Goal: Navigation & Orientation: Find specific page/section

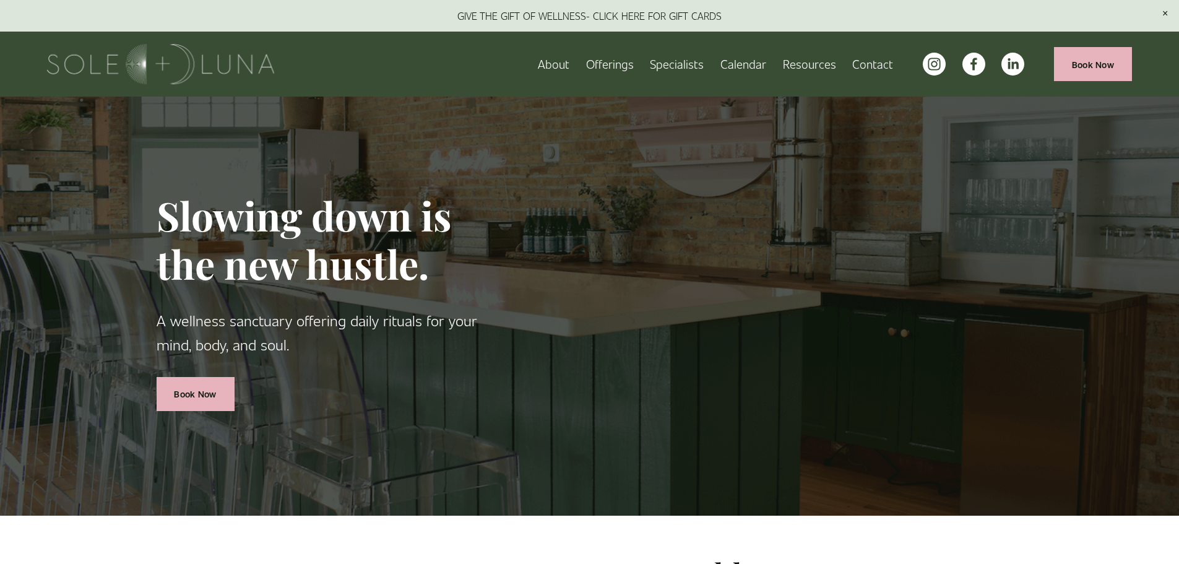
click at [0, 0] on span "Rituals" at bounding box center [0, 0] width 0 height 0
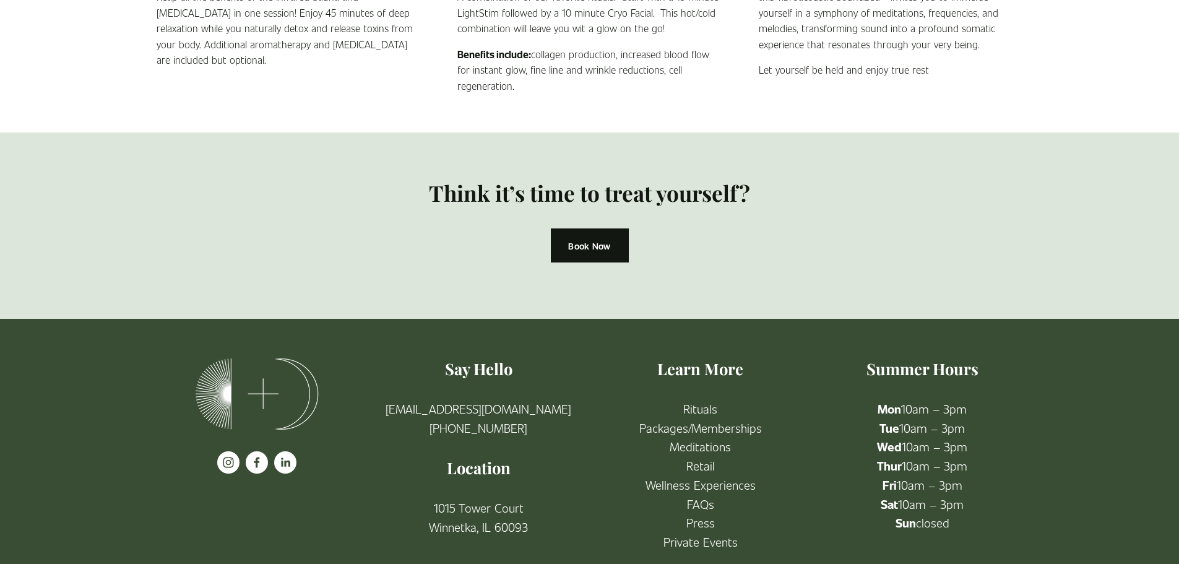
scroll to position [1207, 0]
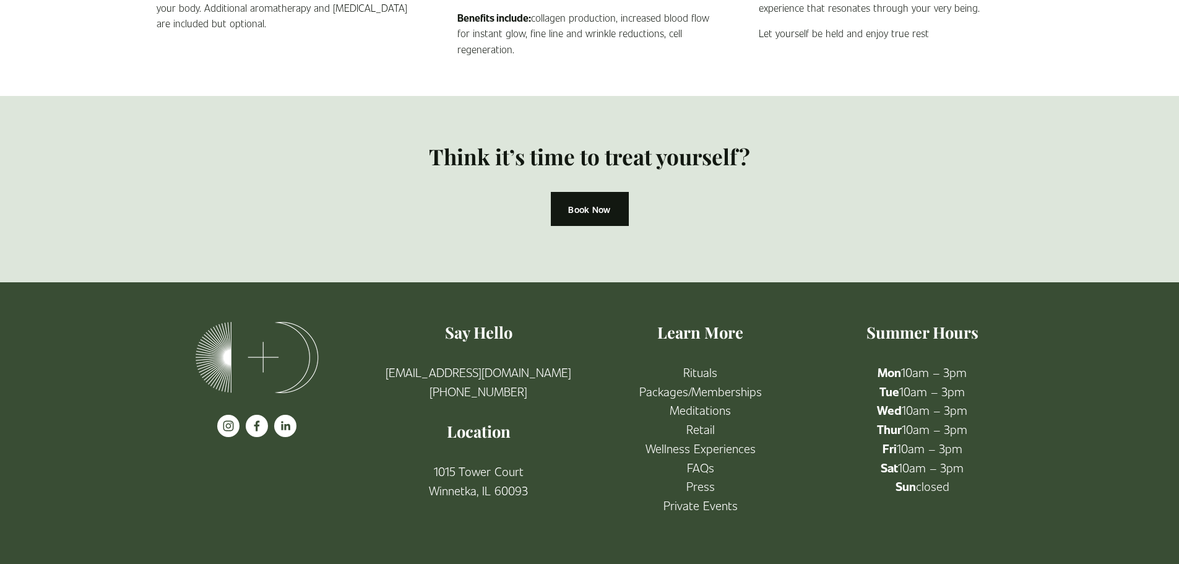
click at [704, 405] on link "Meditations" at bounding box center [700, 410] width 61 height 19
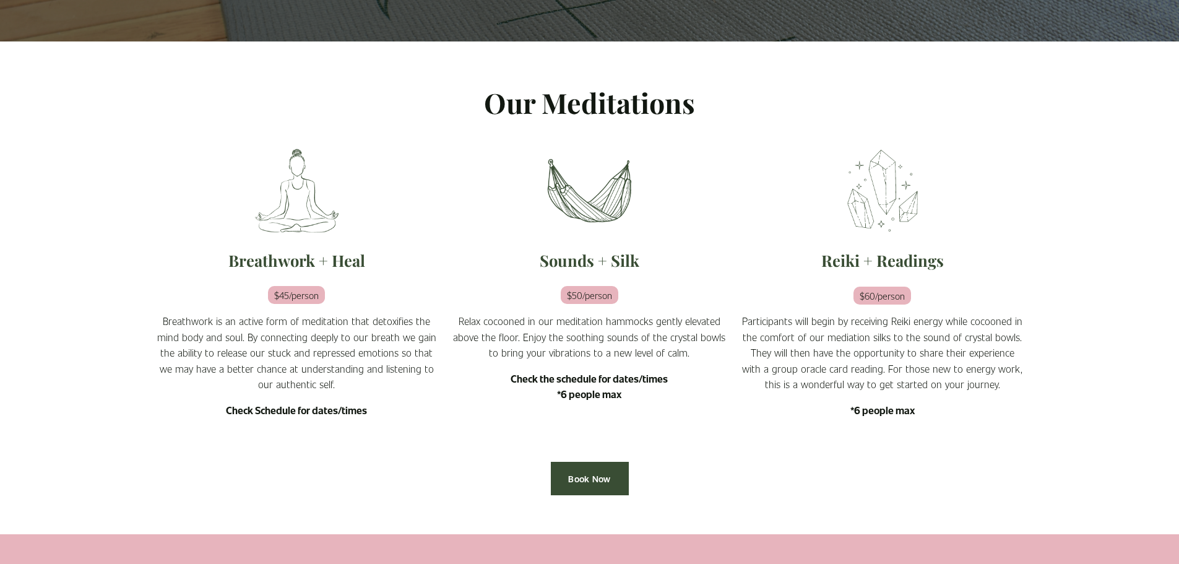
scroll to position [371, 0]
